Goal: Use online tool/utility: Utilize a website feature to perform a specific function

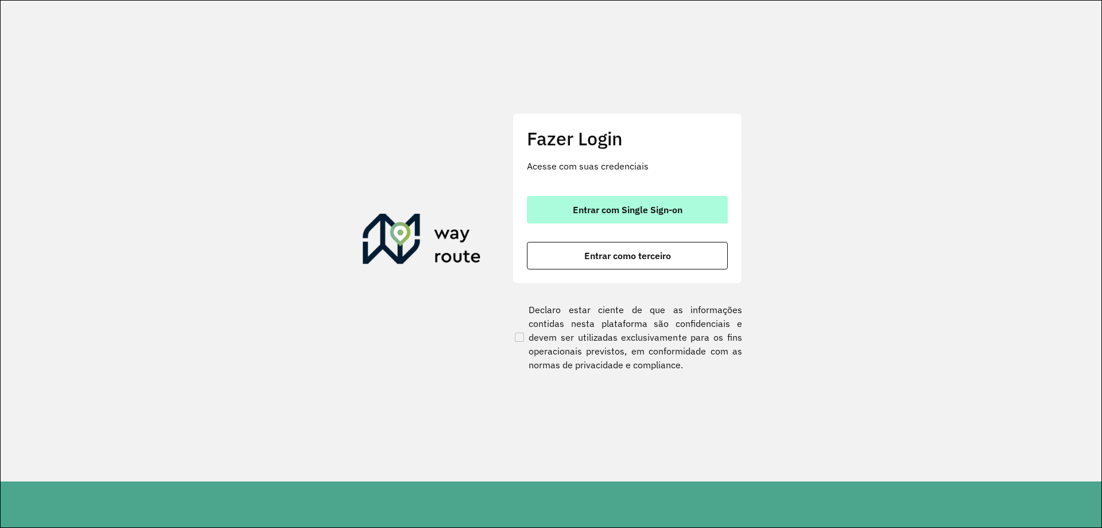
click at [599, 210] on span "Entrar com Single Sign-on" at bounding box center [628, 209] width 110 height 9
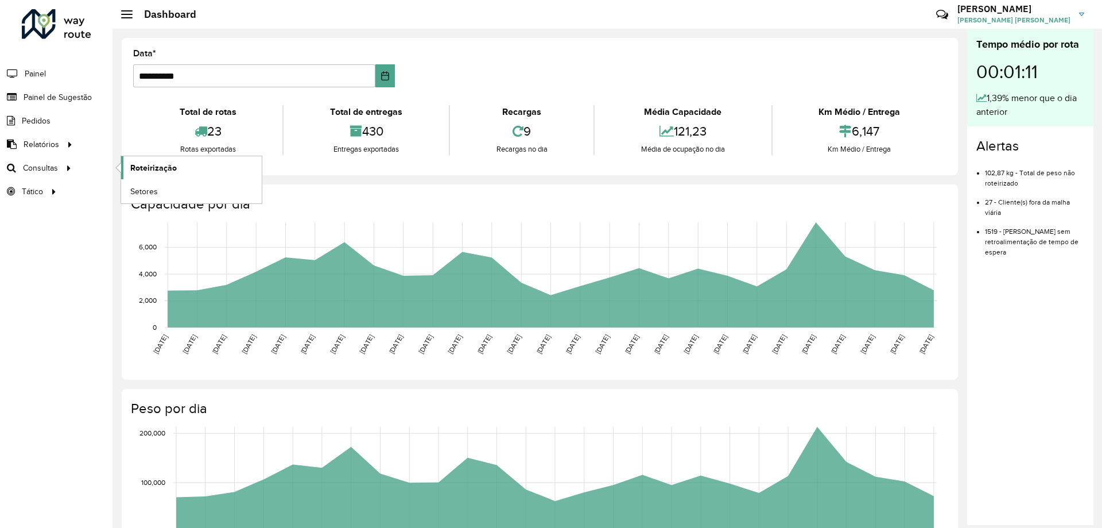
click at [182, 164] on link "Roteirização" at bounding box center [191, 167] width 141 height 23
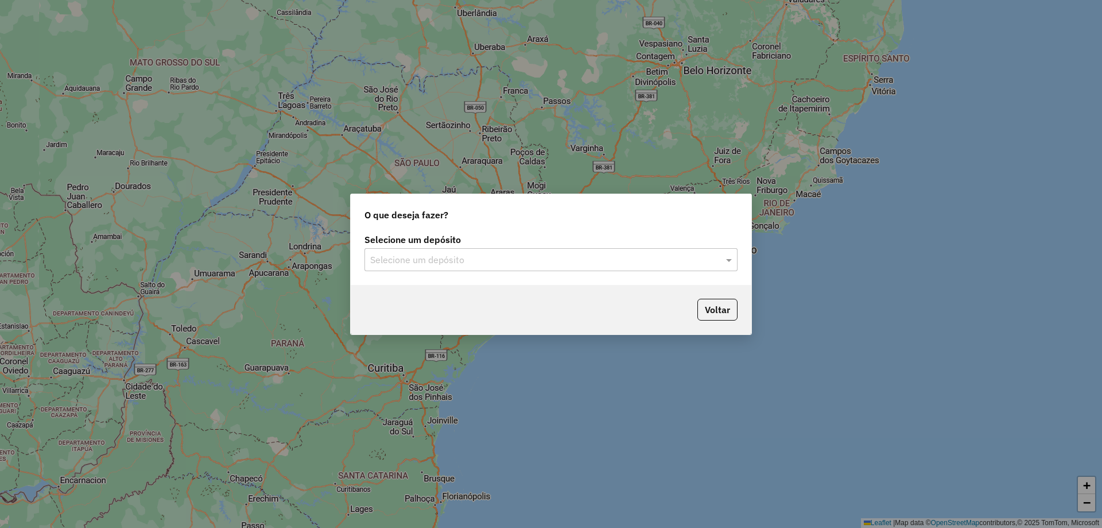
click at [438, 263] on input "text" at bounding box center [539, 260] width 339 height 14
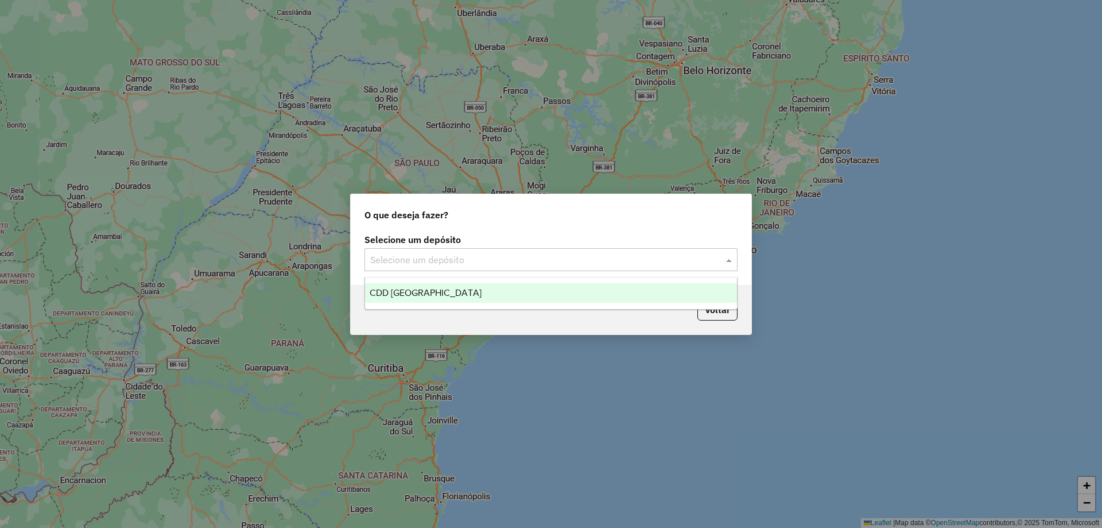
click at [440, 285] on div "CDD [GEOGRAPHIC_DATA]" at bounding box center [551, 293] width 372 height 20
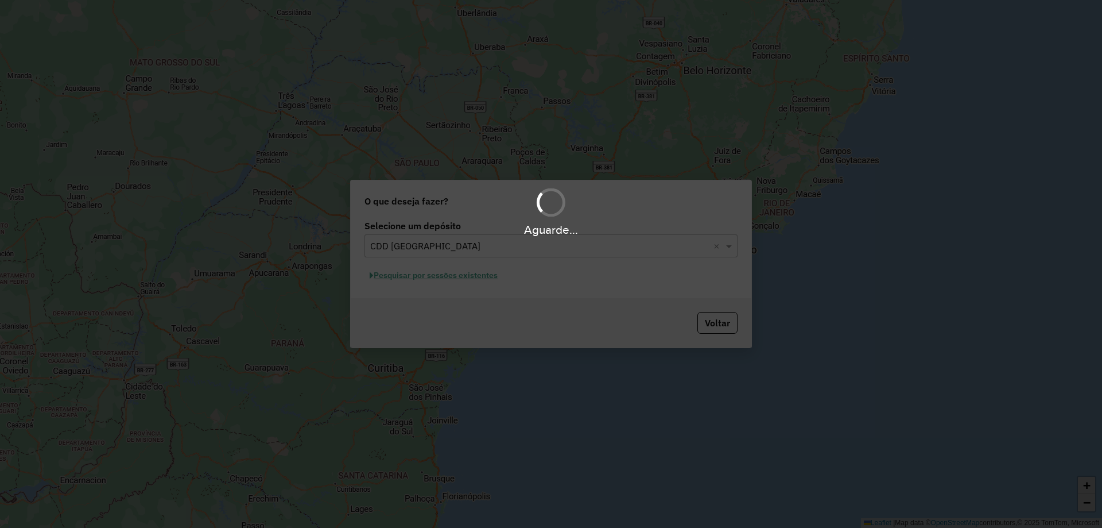
click at [461, 276] on div "Aguarde..." at bounding box center [551, 264] width 1102 height 528
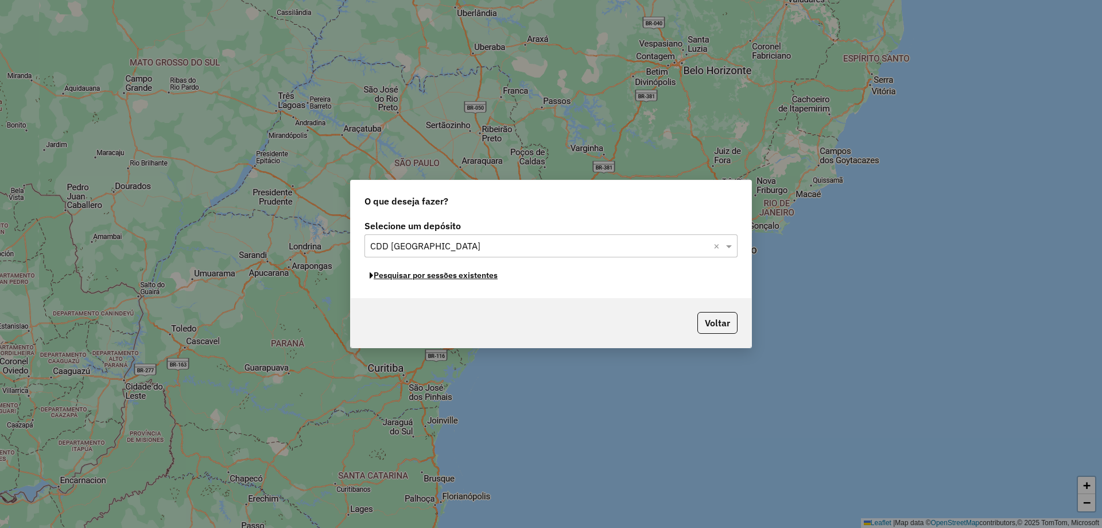
click at [461, 276] on button "Pesquisar por sessões existentes" at bounding box center [434, 275] width 138 height 18
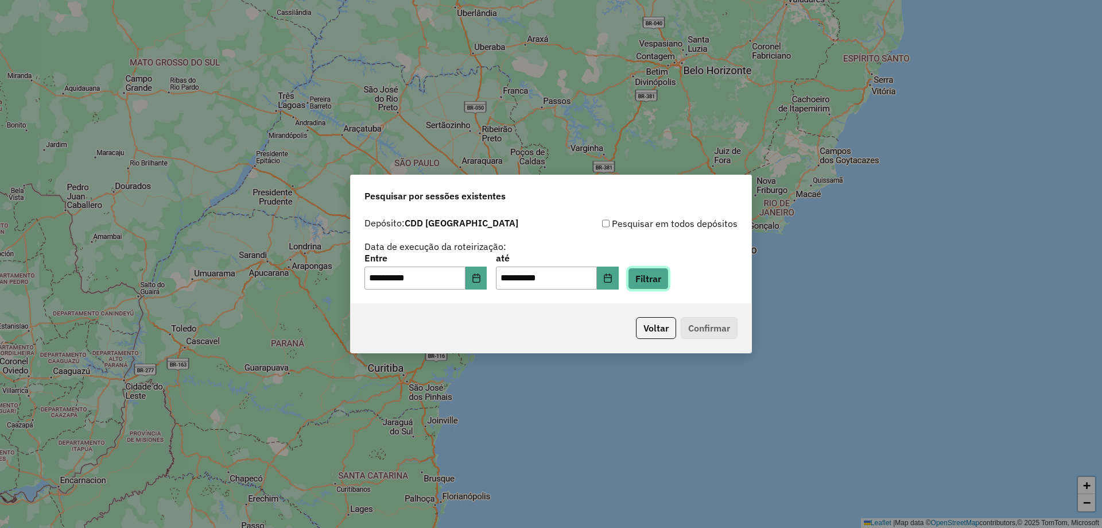
click at [669, 273] on button "Filtrar" at bounding box center [648, 279] width 41 height 22
